Goal: Use online tool/utility: Utilize a website feature to perform a specific function

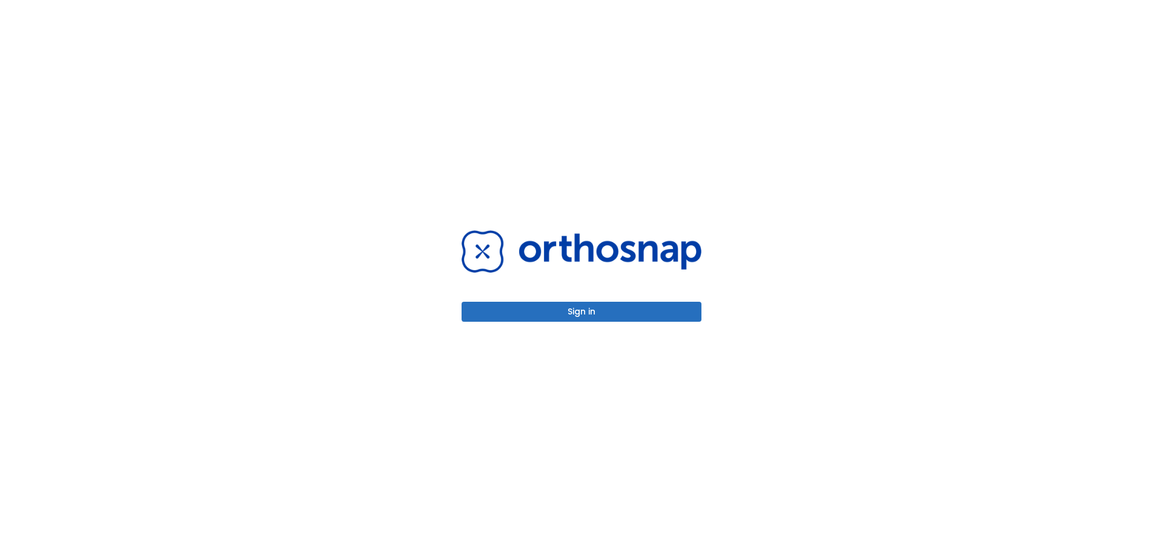
click at [625, 315] on button "Sign in" at bounding box center [581, 312] width 240 height 20
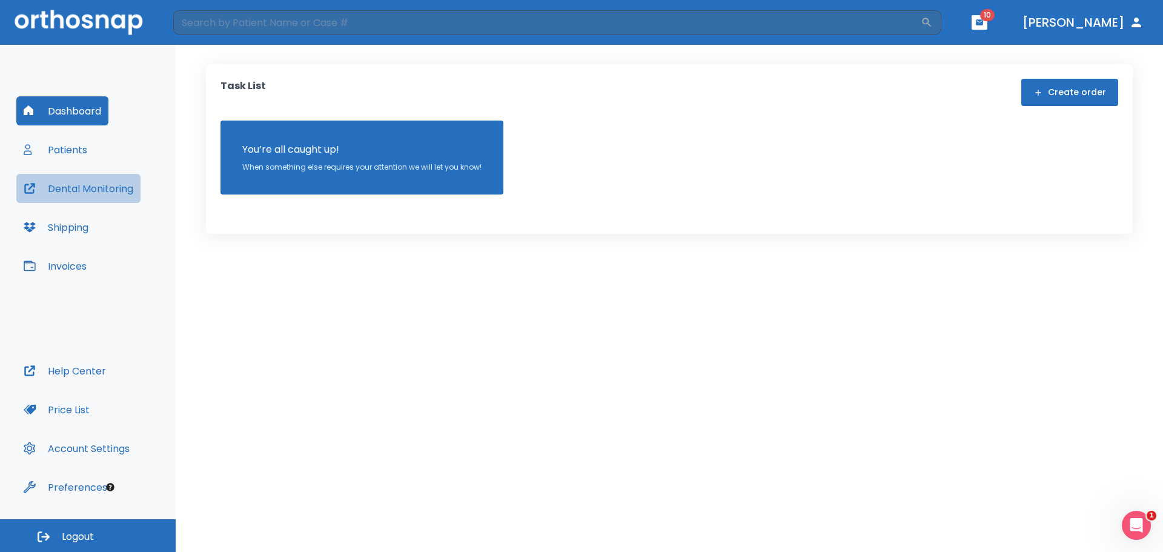
click at [95, 187] on button "Dental Monitoring" at bounding box center [78, 188] width 124 height 29
